Goal: Task Accomplishment & Management: Manage account settings

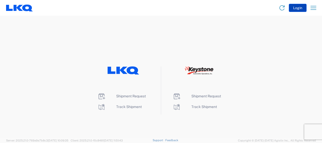
click at [298, 10] on button "Login" at bounding box center [298, 8] width 18 height 8
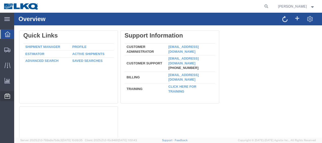
click at [0, 0] on span "Location Appointment" at bounding box center [0, 0] width 0 height 0
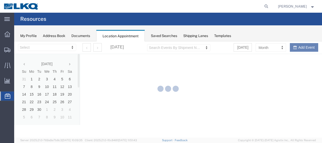
select select "28712"
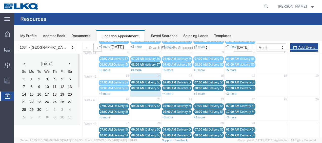
scroll to position [51, 0]
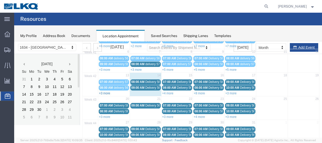
click at [104, 92] on link "+3 more" at bounding box center [104, 93] width 11 height 4
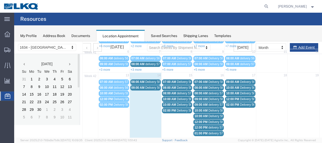
click at [146, 81] on span "Delivery 56681443" at bounding box center [157, 82] width 25 height 4
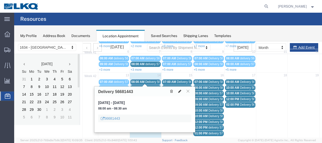
click at [180, 90] on icon at bounding box center [179, 91] width 3 height 4
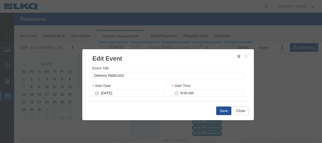
select select
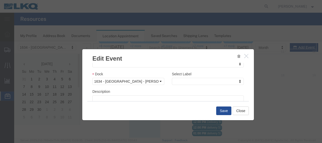
scroll to position [76, 0]
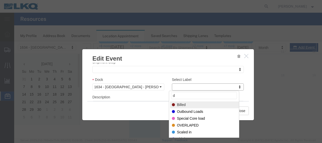
type input "de"
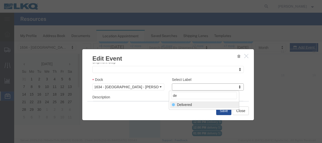
select select "40"
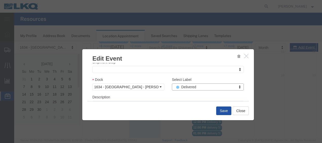
click at [225, 110] on button "Save" at bounding box center [223, 110] width 15 height 9
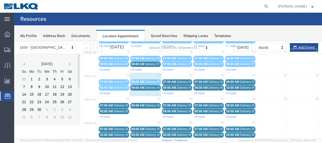
scroll to position [29, 0]
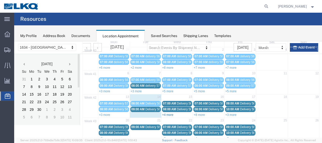
click at [165, 113] on link "+4 more" at bounding box center [167, 115] width 11 height 4
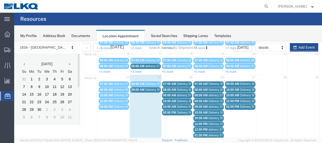
scroll to position [54, 0]
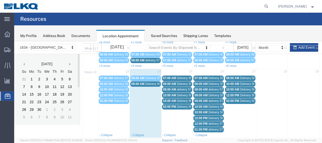
drag, startPoint x: 274, startPoint y: 5, endPoint x: 224, endPoint y: 9, distance: 50.1
click at [270, 5] on icon at bounding box center [266, 6] width 7 height 7
click at [163, 6] on input "search" at bounding box center [186, 6] width 154 height 12
type input "56758981"
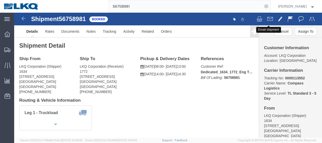
click span
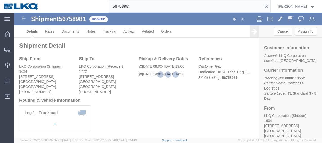
checkbox input "true"
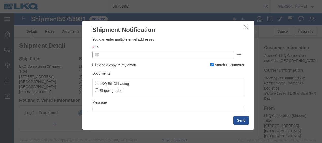
click input "text"
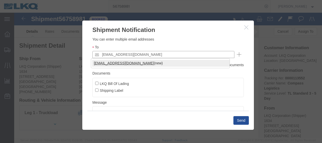
type input "[EMAIL_ADDRESS][DOMAIN_NAME]"
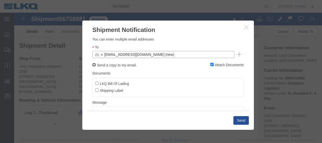
click input "Send a copy to my email."
checkbox input "true"
click input "LKQ Bill Of Lading"
checkbox input "true"
click button "Send"
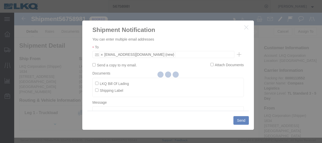
checkbox input "false"
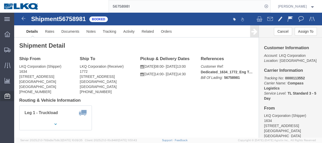
click at [0, 0] on span "Location Appointment" at bounding box center [0, 0] width 0 height 0
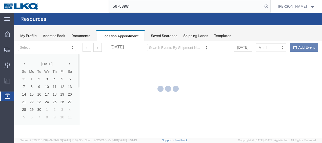
select select "28712"
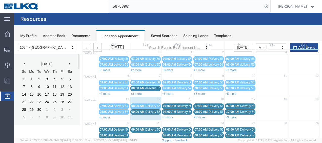
scroll to position [51, 0]
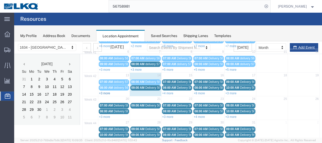
click at [105, 91] on link "+3 more" at bounding box center [104, 93] width 11 height 4
